Goal: Information Seeking & Learning: Learn about a topic

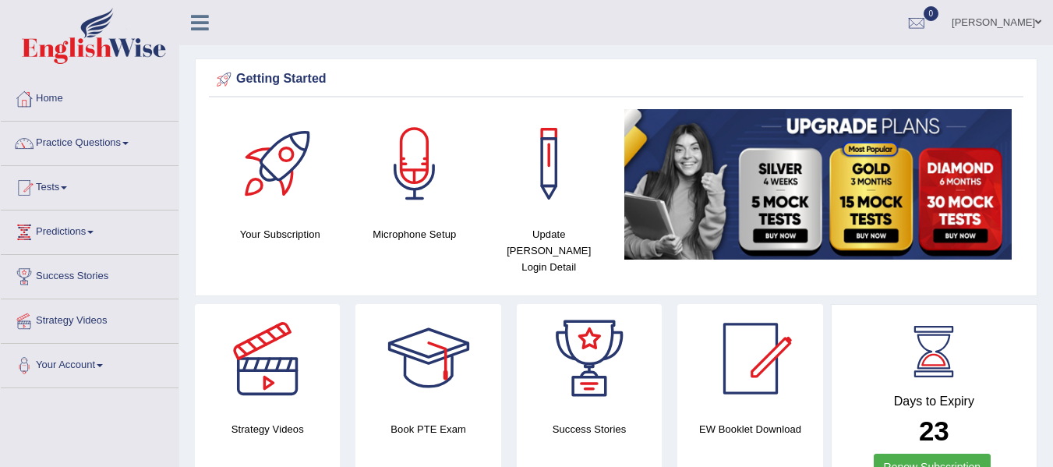
click at [129, 143] on span at bounding box center [125, 143] width 6 height 3
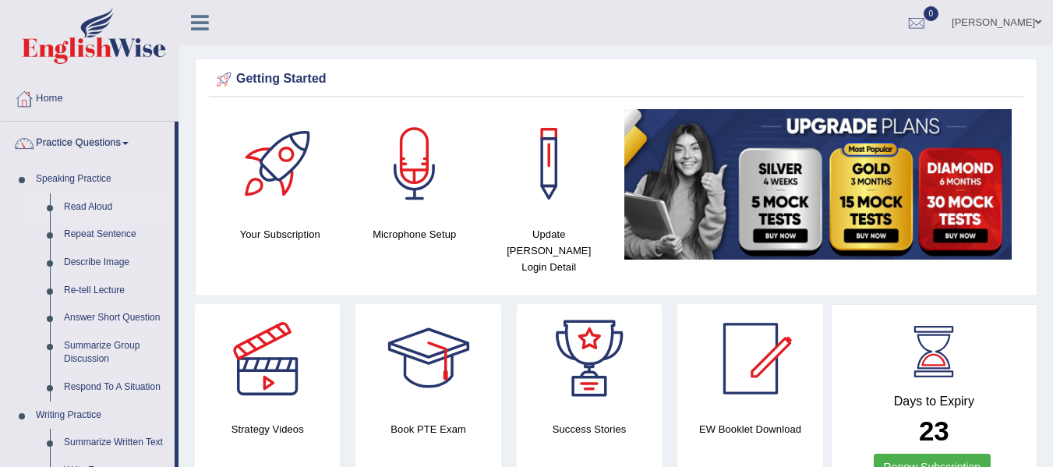
click at [96, 204] on link "Read Aloud" at bounding box center [116, 207] width 118 height 28
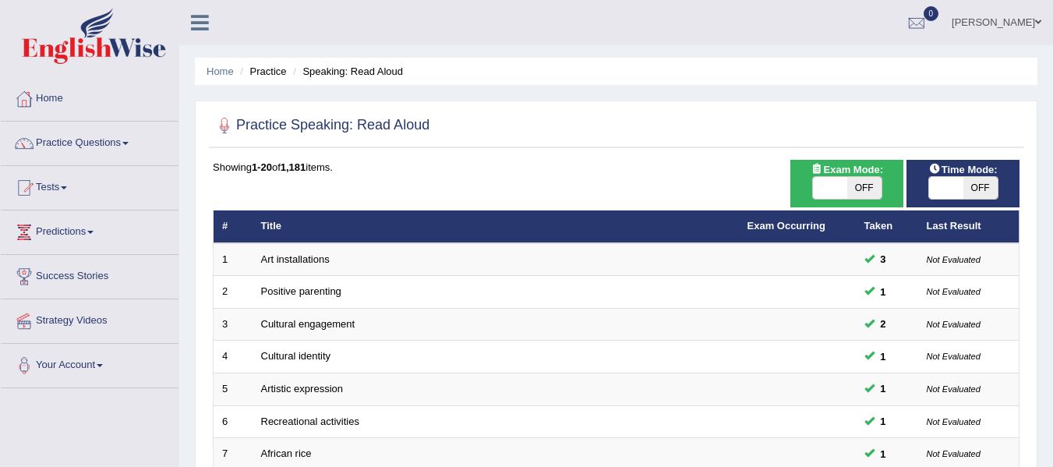
click at [847, 189] on span "OFF" at bounding box center [864, 188] width 34 height 22
checkbox input "true"
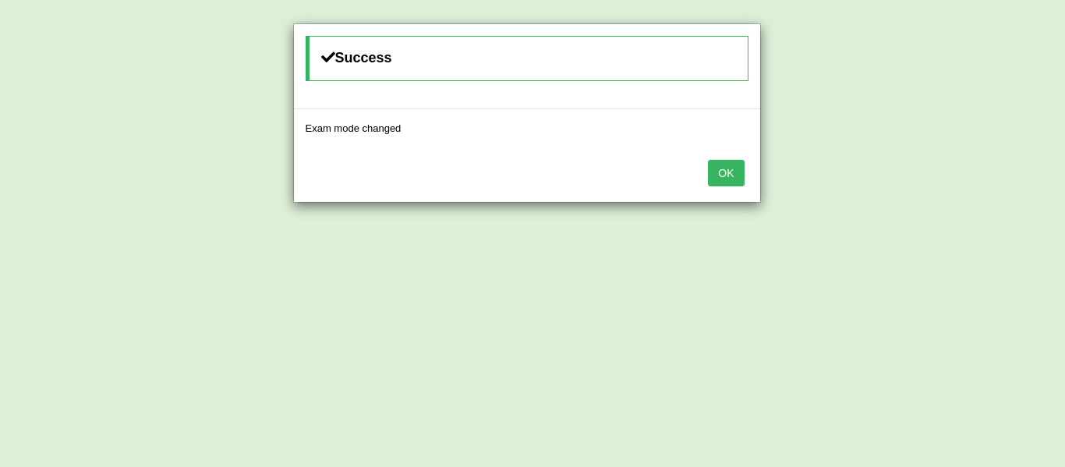
click at [738, 171] on button "OK" at bounding box center [726, 173] width 36 height 27
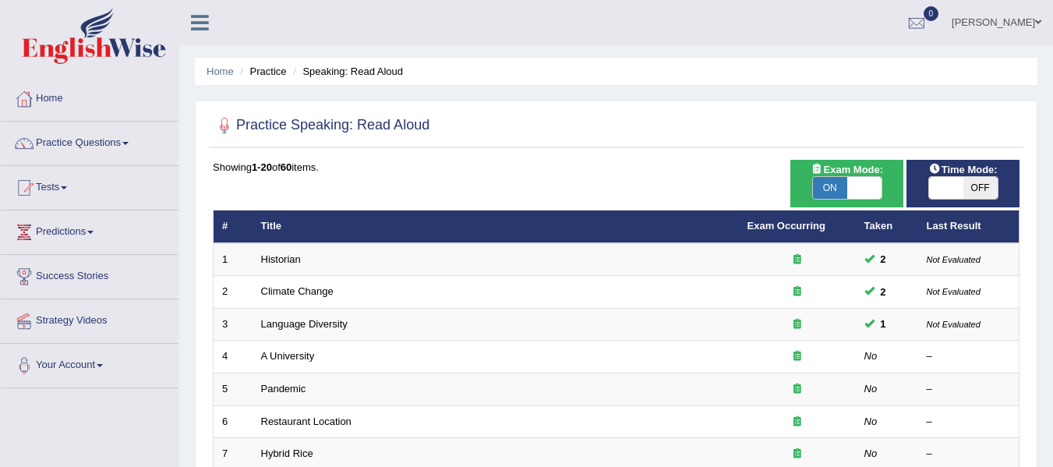
click at [981, 193] on span "OFF" at bounding box center [980, 188] width 34 height 22
checkbox input "true"
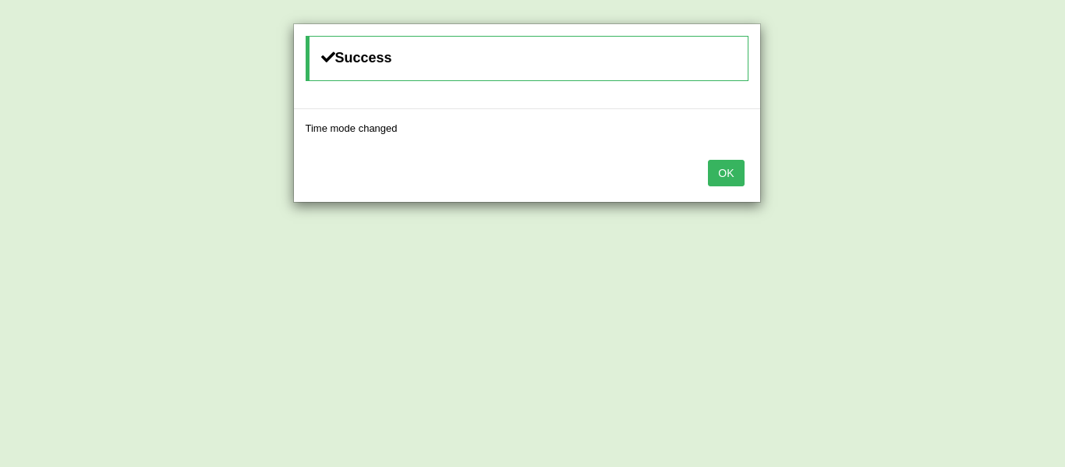
click at [737, 173] on button "OK" at bounding box center [726, 173] width 36 height 27
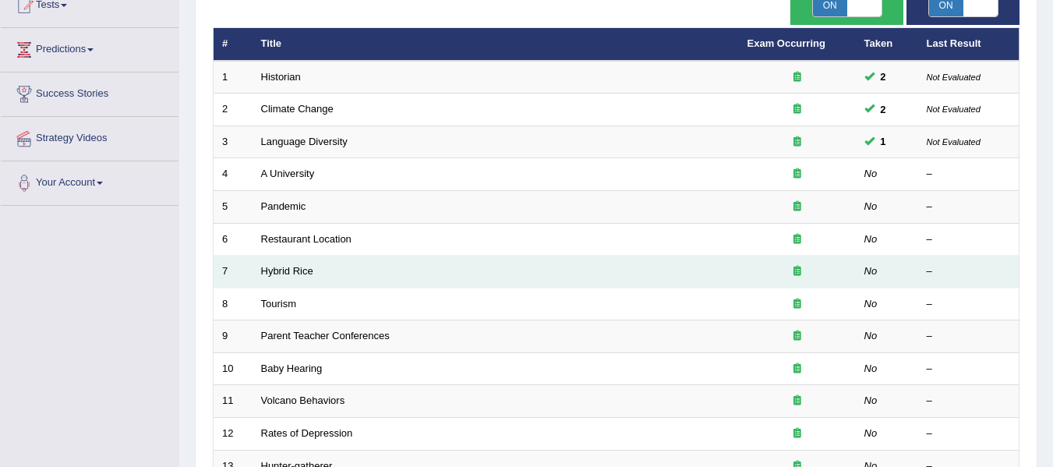
scroll to position [175, 0]
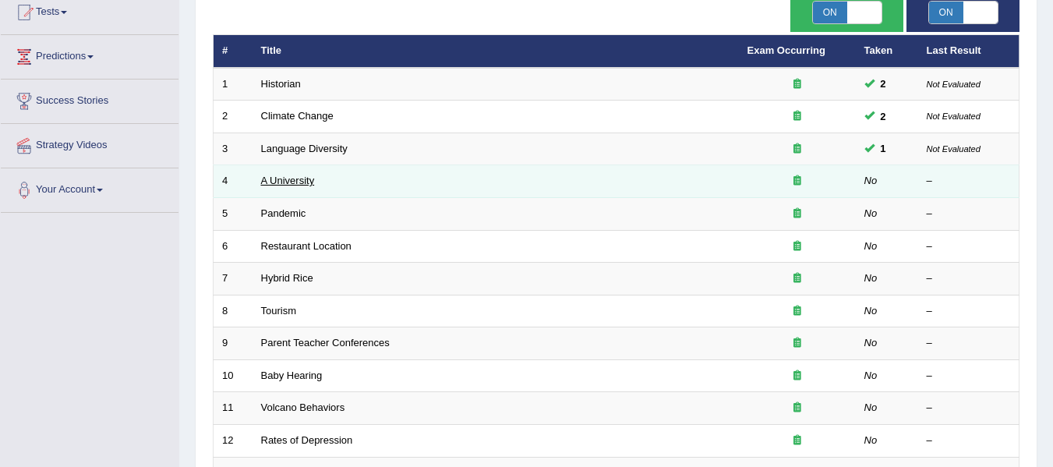
click at [286, 175] on link "A University" at bounding box center [288, 181] width 54 height 12
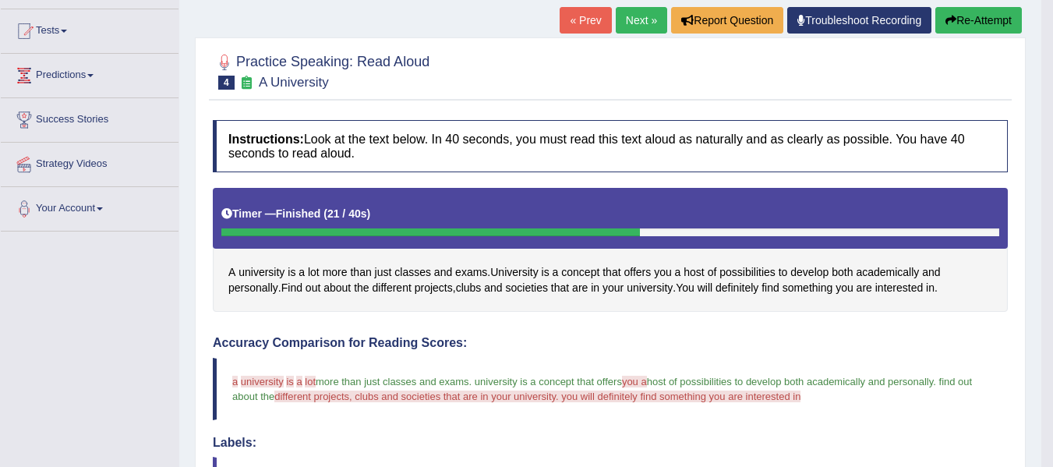
scroll to position [156, 0]
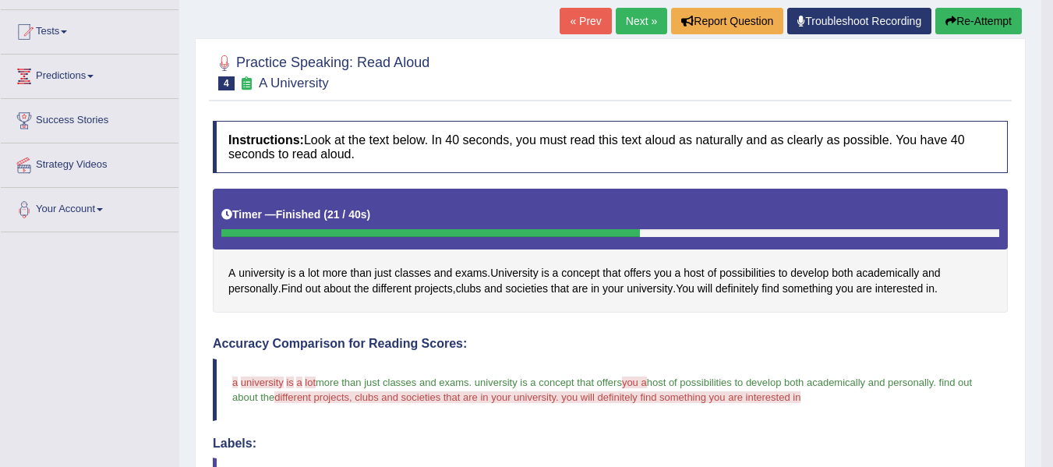
click at [954, 18] on button "Re-Attempt" at bounding box center [978, 21] width 87 height 27
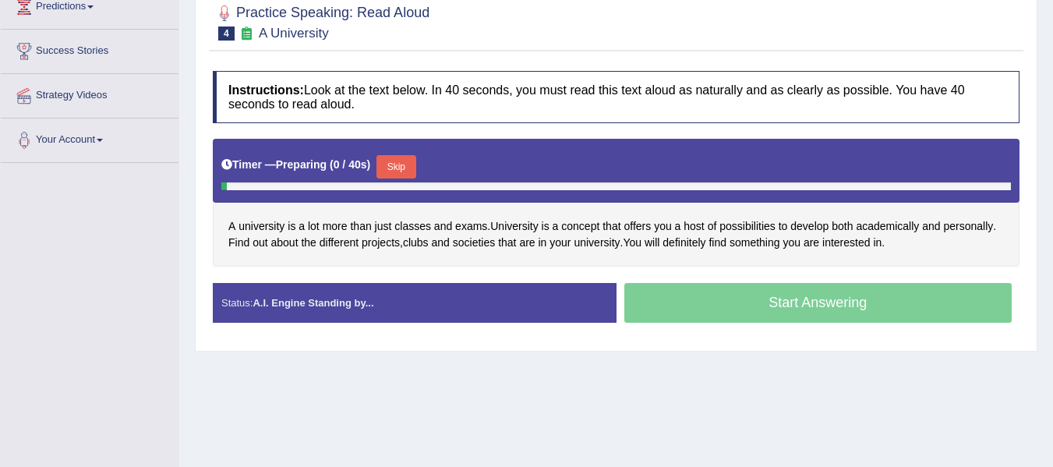
scroll to position [234, 0]
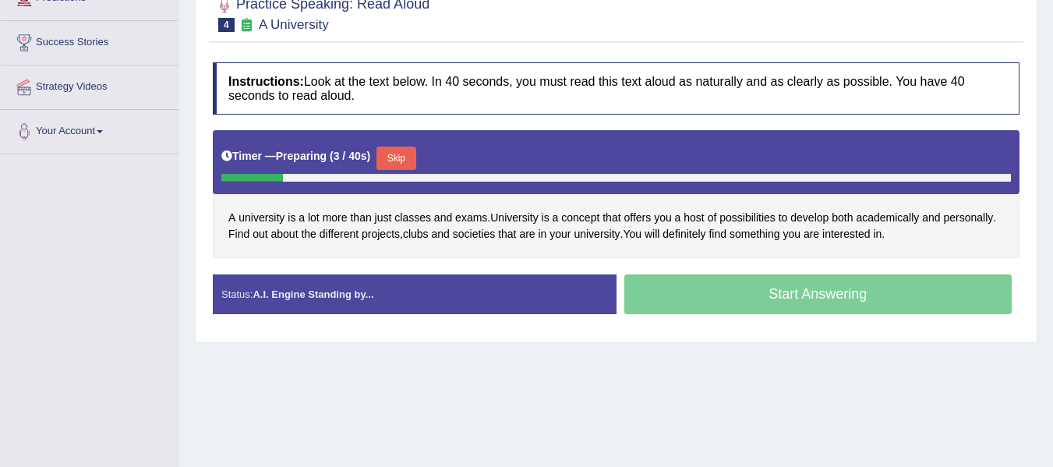
click at [402, 148] on button "Skip" at bounding box center [395, 158] width 39 height 23
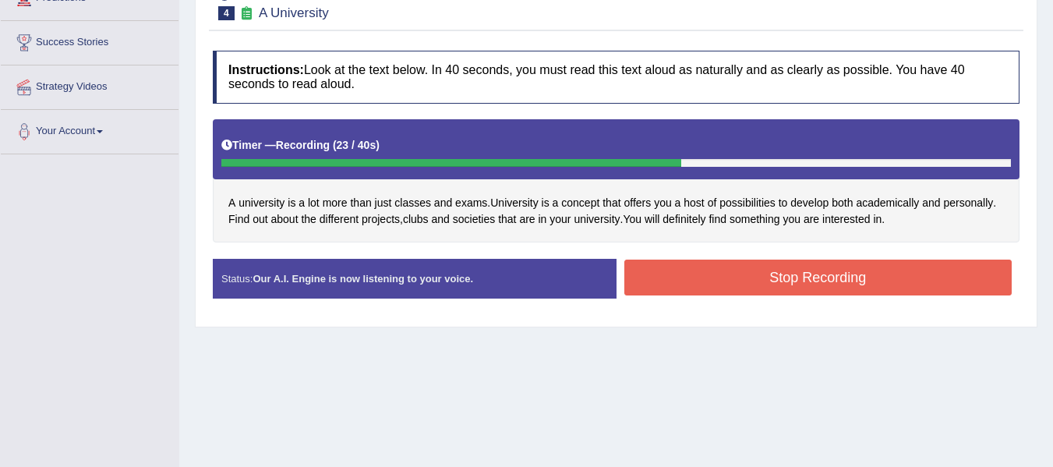
click at [844, 283] on button "Stop Recording" at bounding box center [818, 278] width 388 height 36
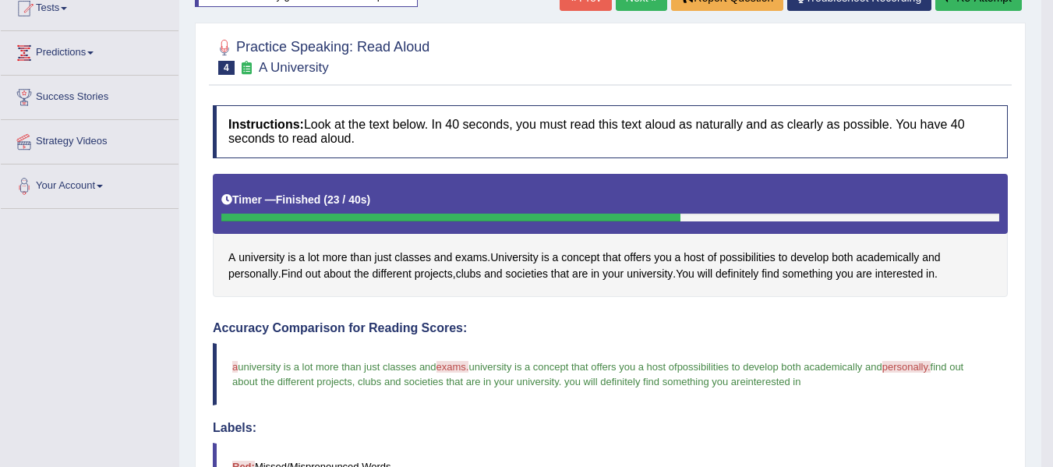
scroll to position [74, 0]
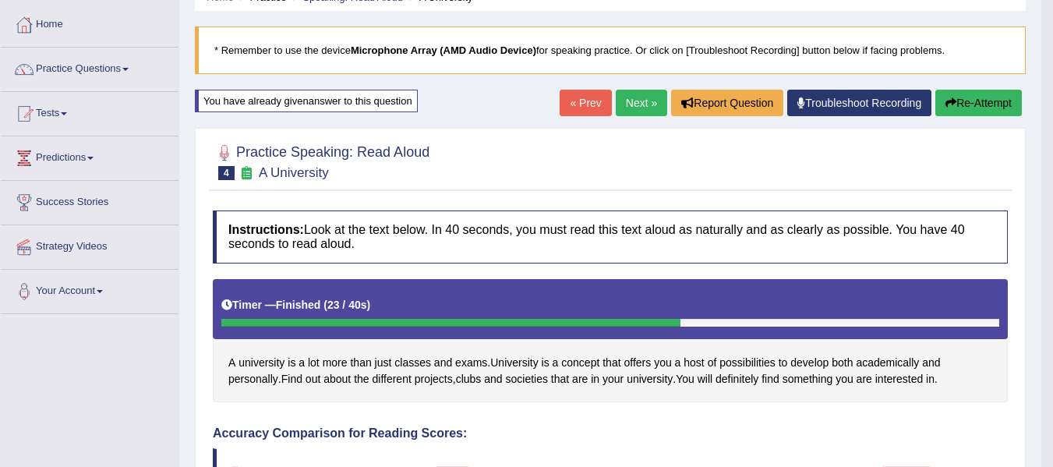
click at [632, 102] on link "Next »" at bounding box center [641, 103] width 51 height 27
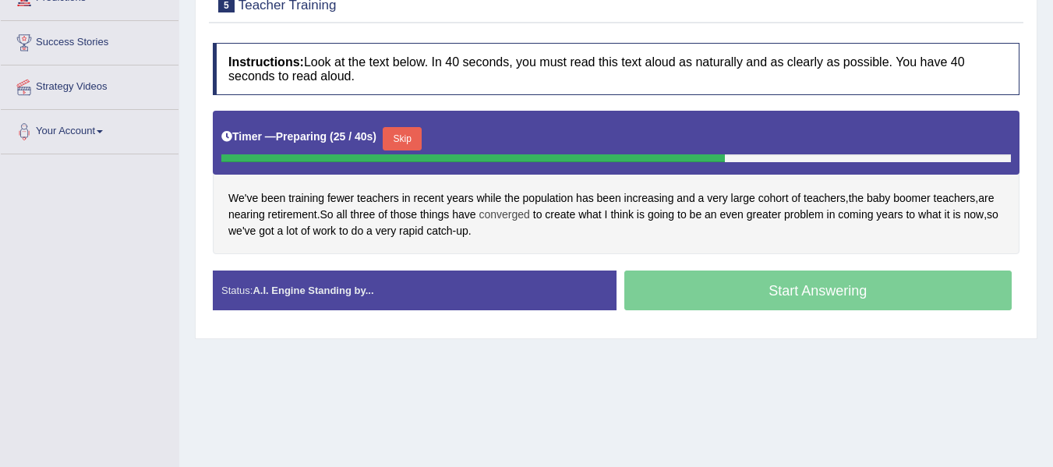
click at [514, 216] on span "converged" at bounding box center [504, 215] width 51 height 16
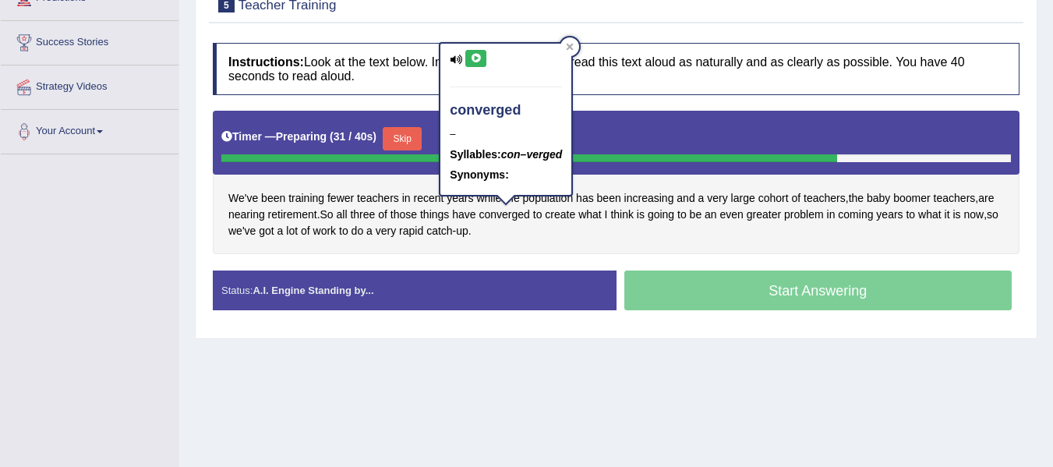
click at [511, 241] on div "We've been training fewer teachers in recent years while the population has bee…" at bounding box center [616, 182] width 807 height 143
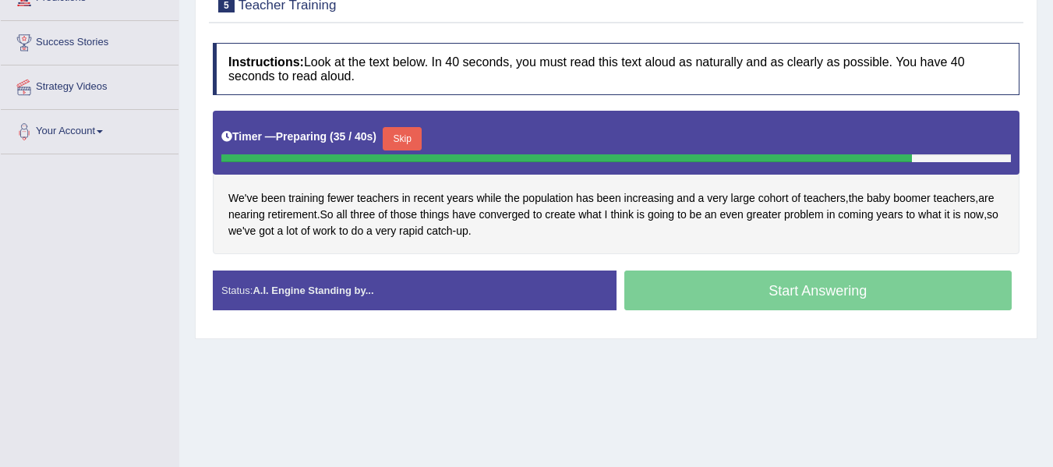
click at [409, 129] on button "Skip" at bounding box center [402, 138] width 39 height 23
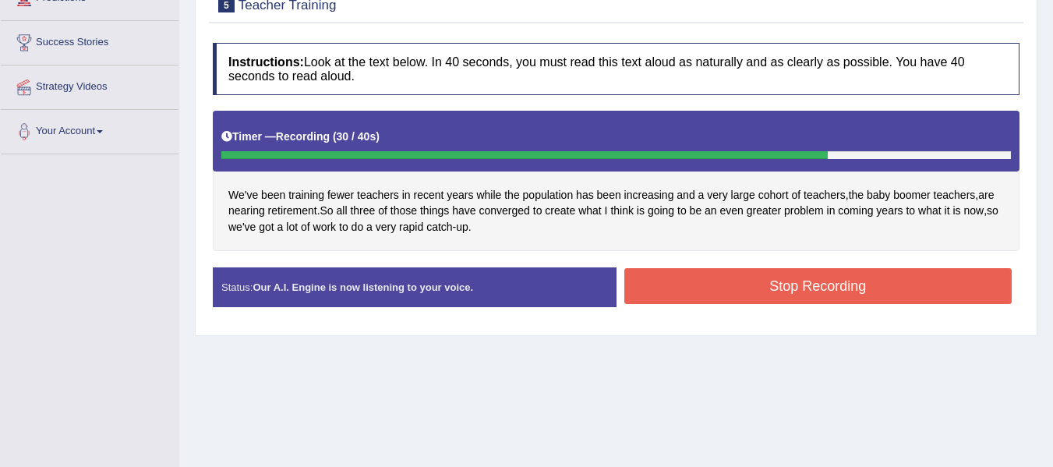
click at [755, 298] on button "Stop Recording" at bounding box center [818, 286] width 388 height 36
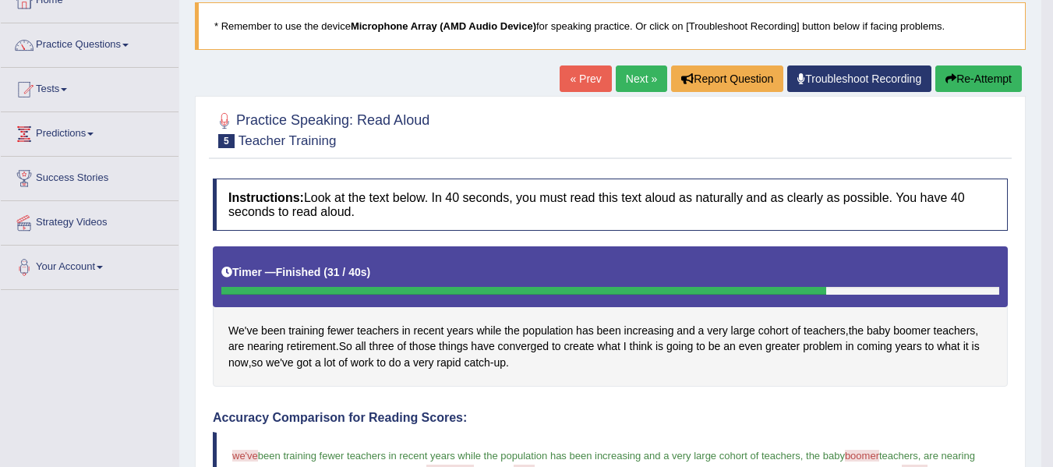
scroll to position [97, 0]
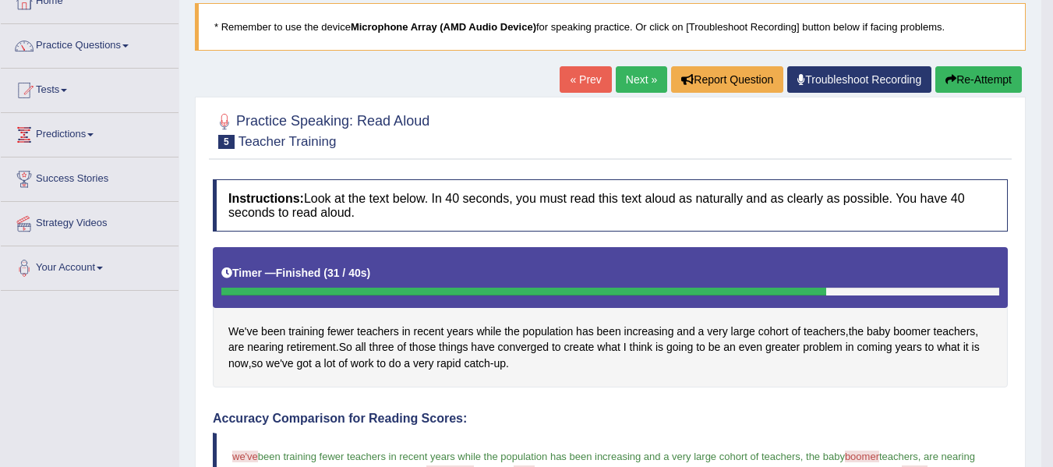
click at [978, 80] on button "Re-Attempt" at bounding box center [978, 79] width 87 height 27
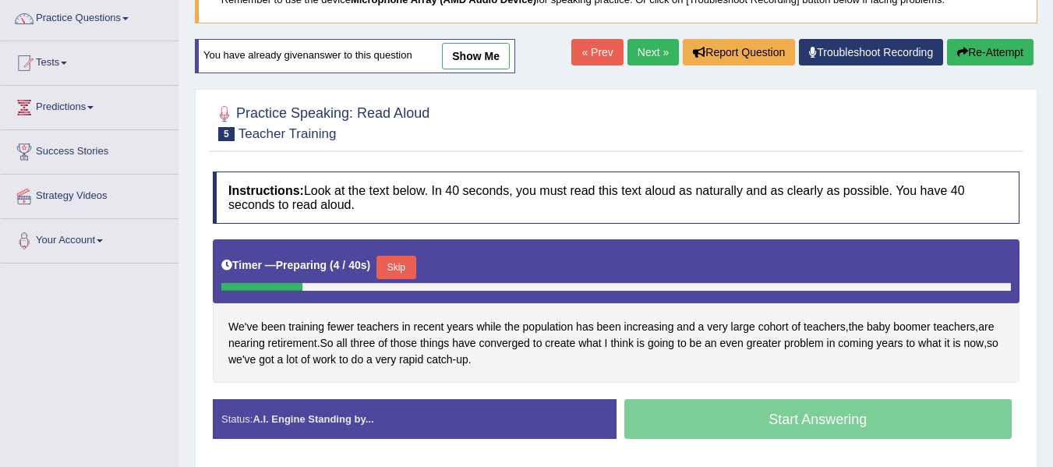
scroll to position [97, 0]
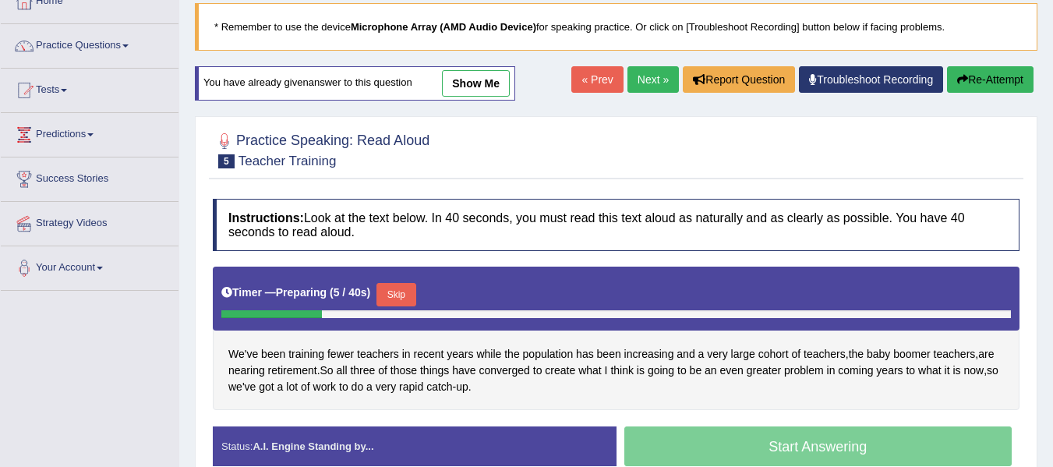
click at [637, 82] on link "Next »" at bounding box center [652, 79] width 51 height 27
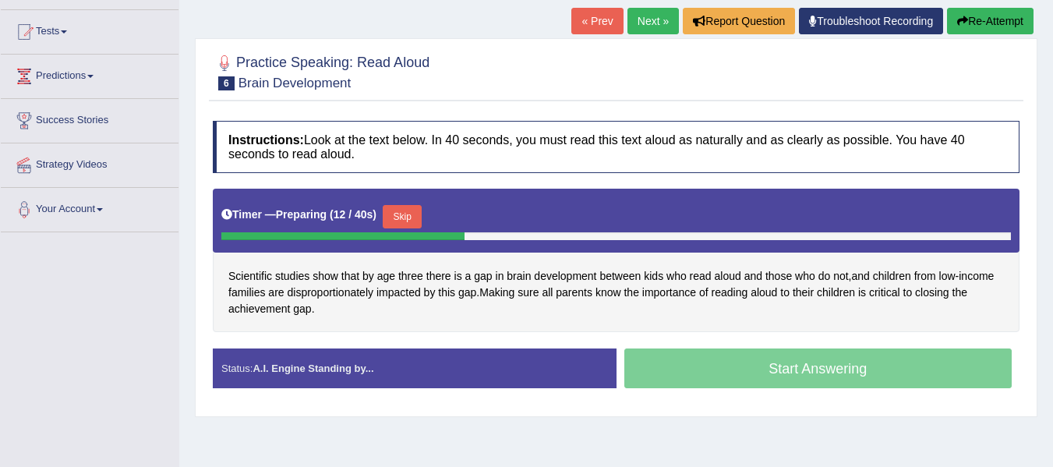
click at [419, 213] on button "Skip" at bounding box center [402, 216] width 39 height 23
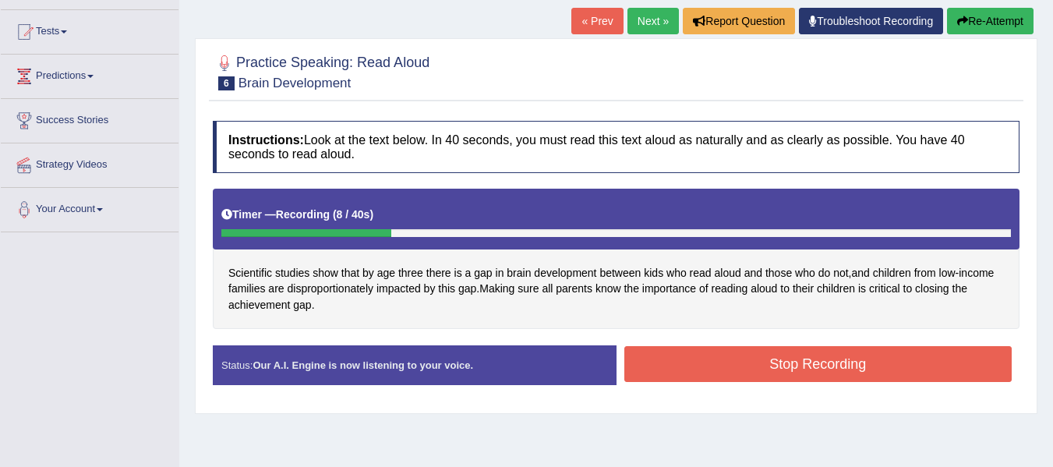
click at [981, 29] on button "Re-Attempt" at bounding box center [990, 21] width 87 height 27
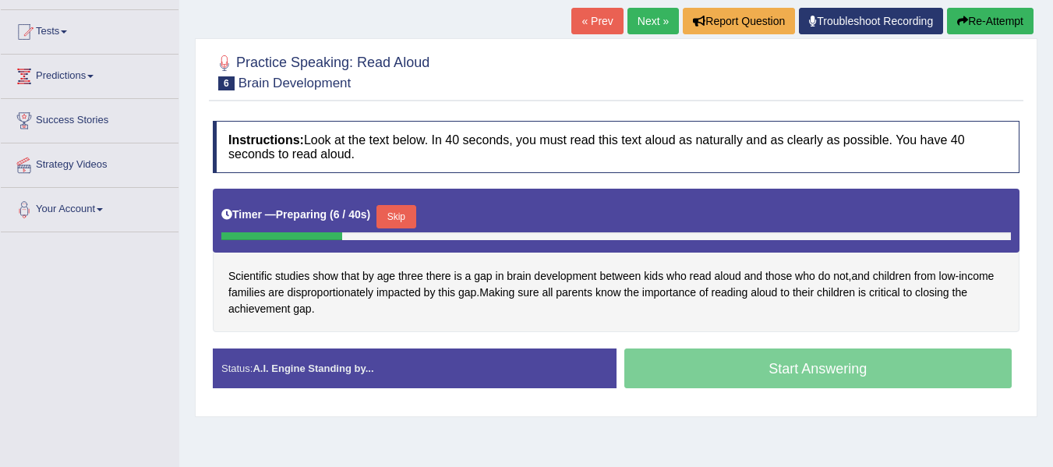
drag, startPoint x: 398, startPoint y: 222, endPoint x: 401, endPoint y: 236, distance: 14.4
click at [398, 224] on button "Skip" at bounding box center [395, 216] width 39 height 23
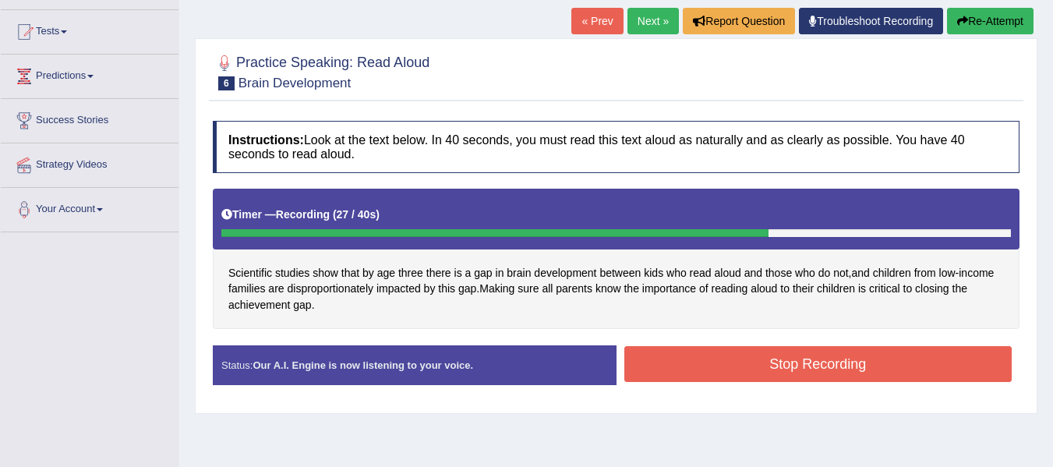
click at [850, 366] on button "Stop Recording" at bounding box center [818, 364] width 388 height 36
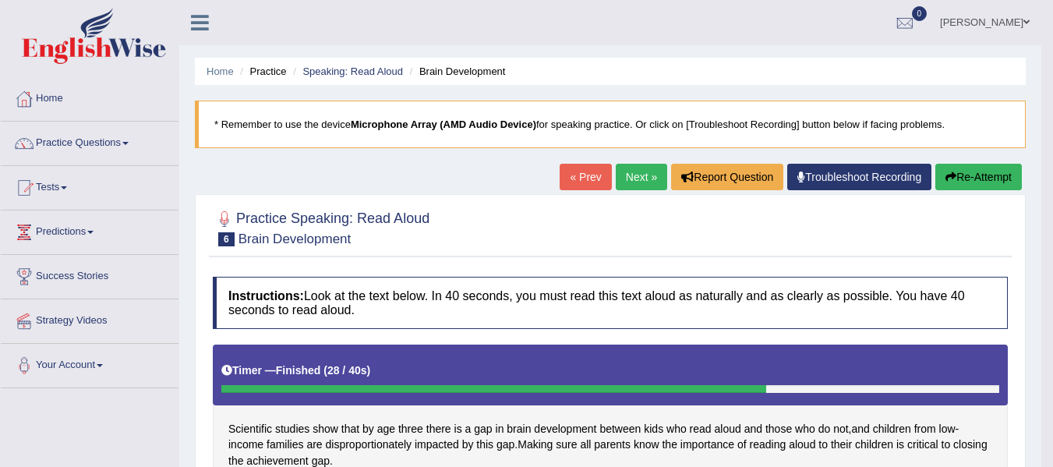
click at [627, 165] on link "Next »" at bounding box center [641, 177] width 51 height 27
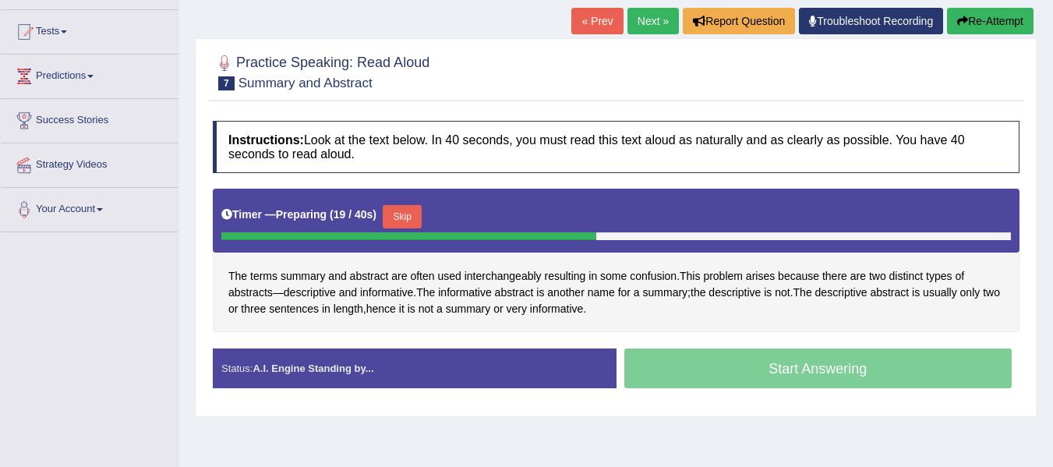
click at [411, 216] on button "Skip" at bounding box center [402, 216] width 39 height 23
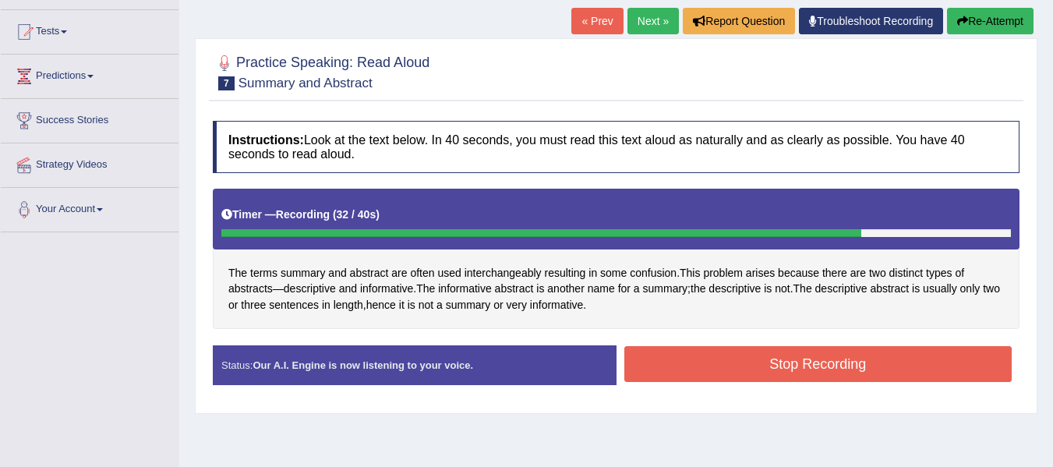
click at [808, 366] on button "Stop Recording" at bounding box center [818, 364] width 388 height 36
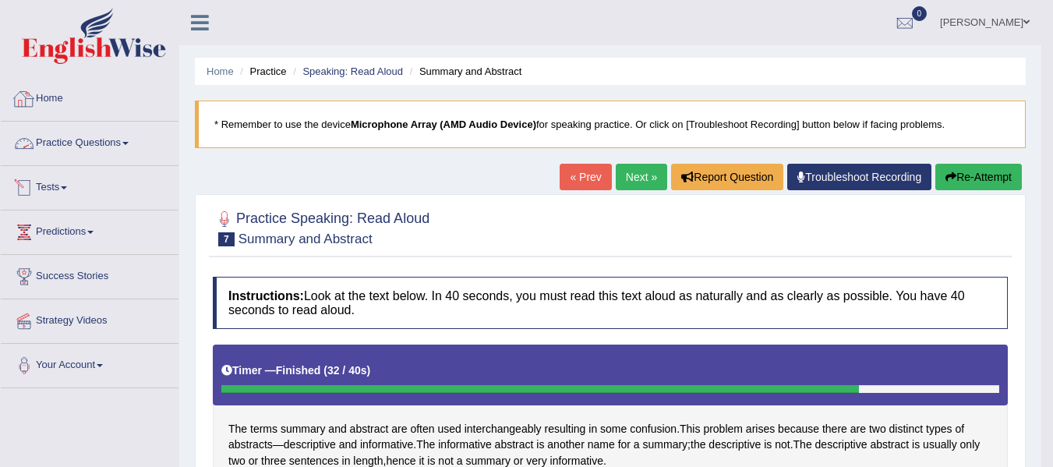
click at [57, 91] on link "Home" at bounding box center [90, 96] width 178 height 39
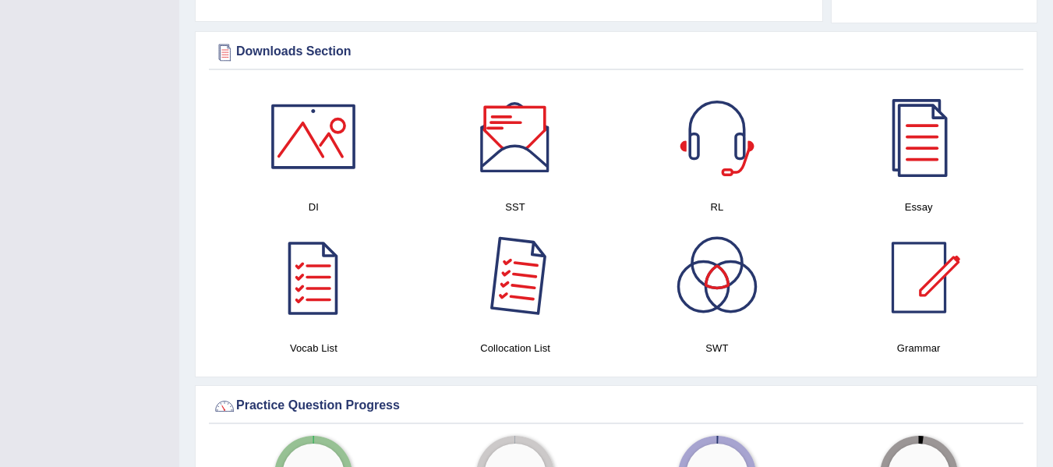
scroll to position [779, 0]
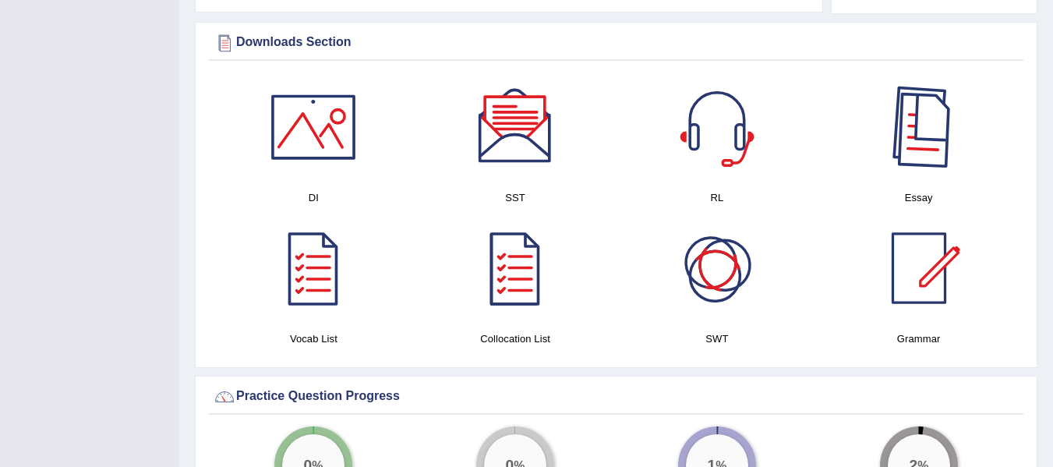
click at [912, 118] on div at bounding box center [918, 126] width 109 height 109
